Goal: Task Accomplishment & Management: Manage account settings

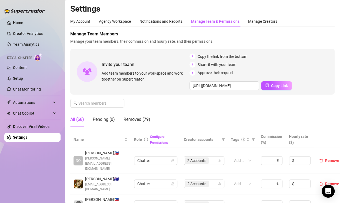
click at [316, 9] on h2 "Settings" at bounding box center [202, 9] width 264 height 10
click at [319, 123] on div "Manage Team Members Manage your team members, their commission and hourly rate,…" at bounding box center [202, 81] width 264 height 101
click at [38, 199] on aside "Home Creator Analytics Team Analytics Izzy AI Chatter Content Setup Chat Monito…" at bounding box center [32, 101] width 65 height 203
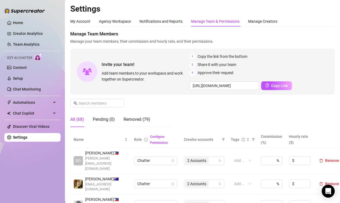
click at [50, 200] on aside "Home Creator Analytics Team Analytics Izzy AI Chatter Content Setup Chat Monito…" at bounding box center [32, 101] width 65 height 203
click at [30, 201] on aside "Home Creator Analytics Team Analytics Izzy AI Chatter Content Setup Chat Monito…" at bounding box center [32, 101] width 65 height 203
